Goal: Task Accomplishment & Management: Use online tool/utility

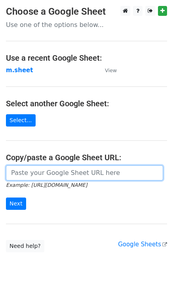
click at [15, 175] on input "url" at bounding box center [85, 173] width 158 height 15
type input "[URL][DOMAIN_NAME]"
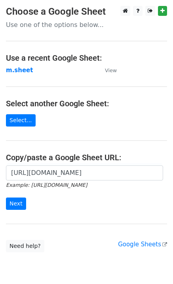
click at [25, 207] on form "[URL][DOMAIN_NAME] Example: [URL][DOMAIN_NAME] Next" at bounding box center [87, 188] width 162 height 44
click at [18, 208] on input "Next" at bounding box center [16, 204] width 20 height 12
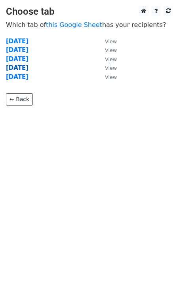
click at [17, 68] on strong "Thursday" at bounding box center [17, 67] width 23 height 7
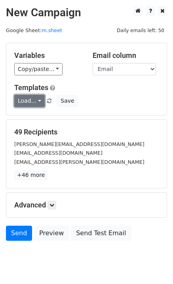
click at [35, 106] on link "Load..." at bounding box center [29, 101] width 31 height 12
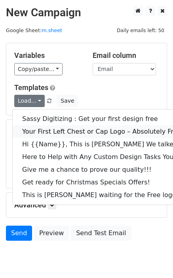
click at [47, 132] on link "Your First Left Chest or Cap Logo – Absolutely Free" at bounding box center [112, 131] width 198 height 13
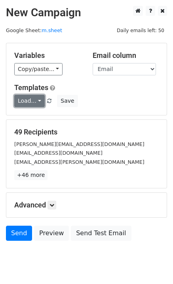
click at [29, 102] on link "Load..." at bounding box center [29, 101] width 31 height 12
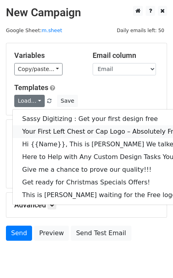
click at [37, 131] on link "Your First Left Chest or Cap Logo – Absolutely Free" at bounding box center [112, 131] width 198 height 13
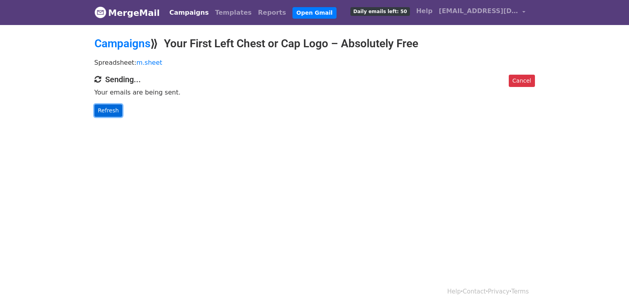
click at [117, 110] on link "Refresh" at bounding box center [108, 110] width 28 height 12
click at [98, 108] on link "Refresh" at bounding box center [108, 110] width 28 height 12
